Goal: Information Seeking & Learning: Learn about a topic

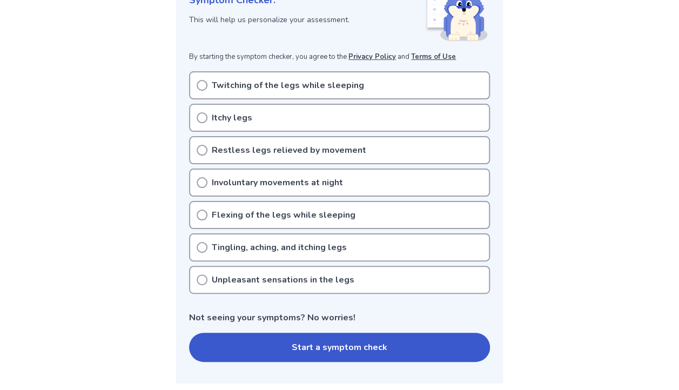
scroll to position [175, 0]
click at [425, 93] on div "Twitching of the legs while sleeping" at bounding box center [339, 86] width 301 height 28
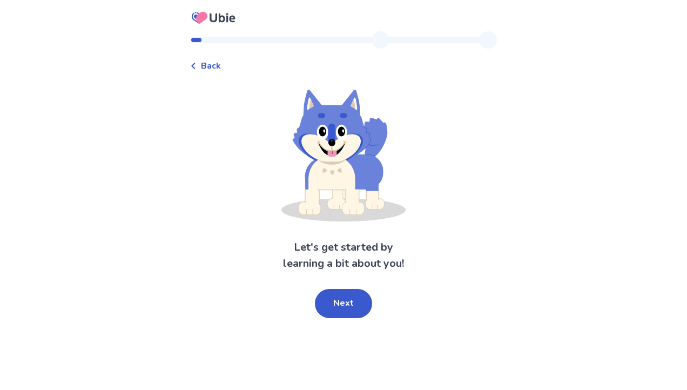
click at [197, 67] on icon at bounding box center [193, 66] width 6 height 6
